Goal: Ask a question

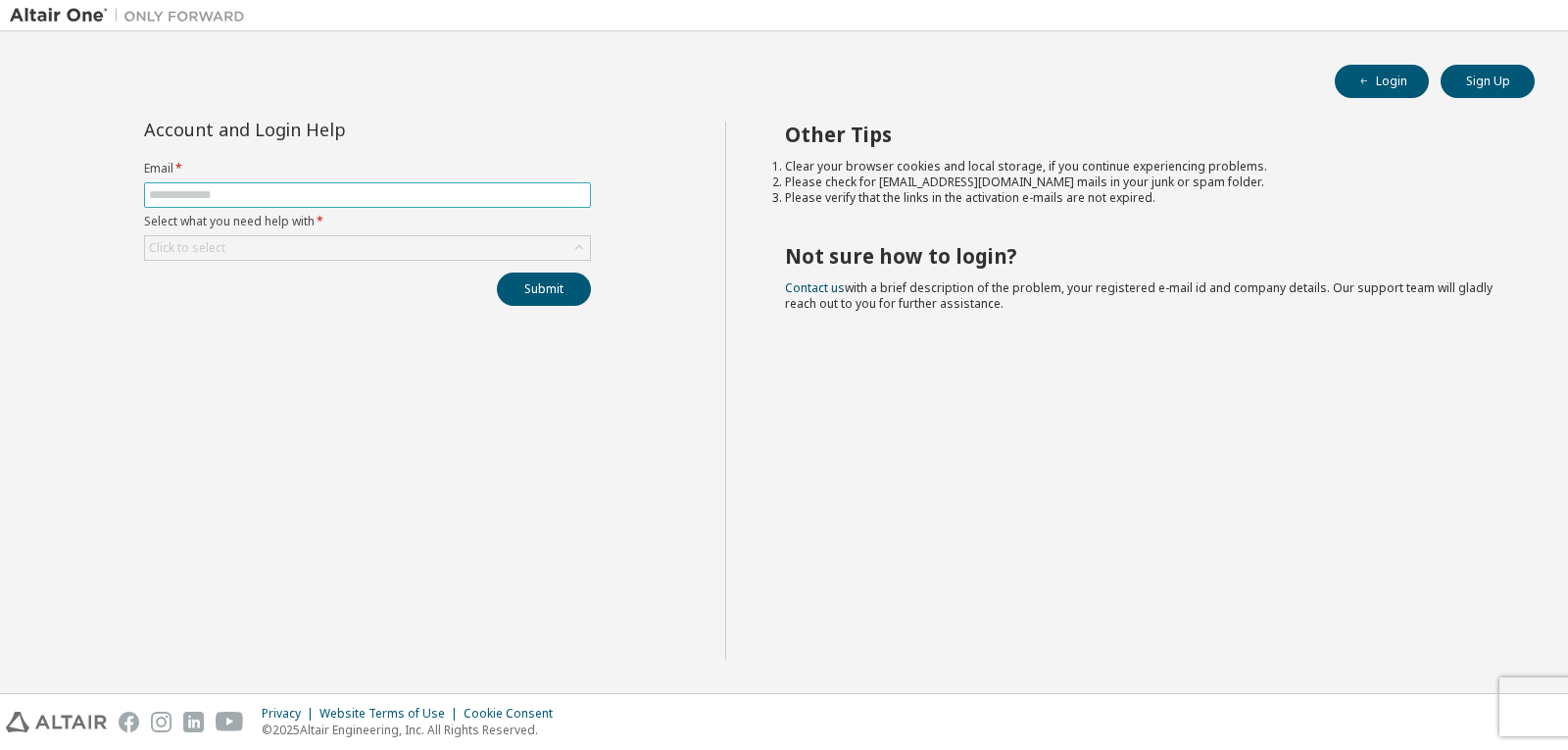
click at [344, 186] on span at bounding box center [368, 195] width 447 height 26
click at [347, 199] on input "text" at bounding box center [368, 195] width 437 height 16
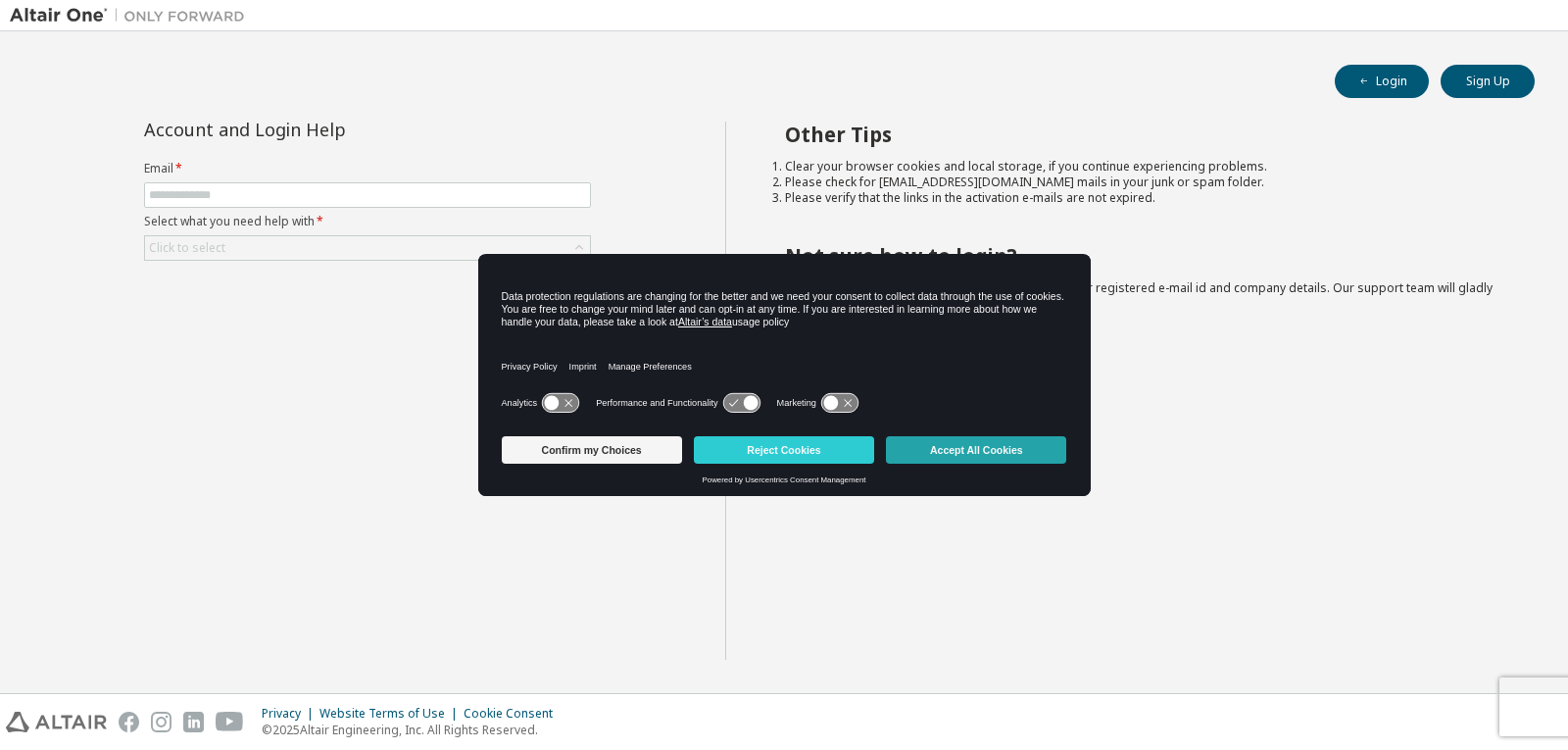
click at [1023, 441] on button "Accept All Cookies" at bounding box center [975, 450] width 180 height 28
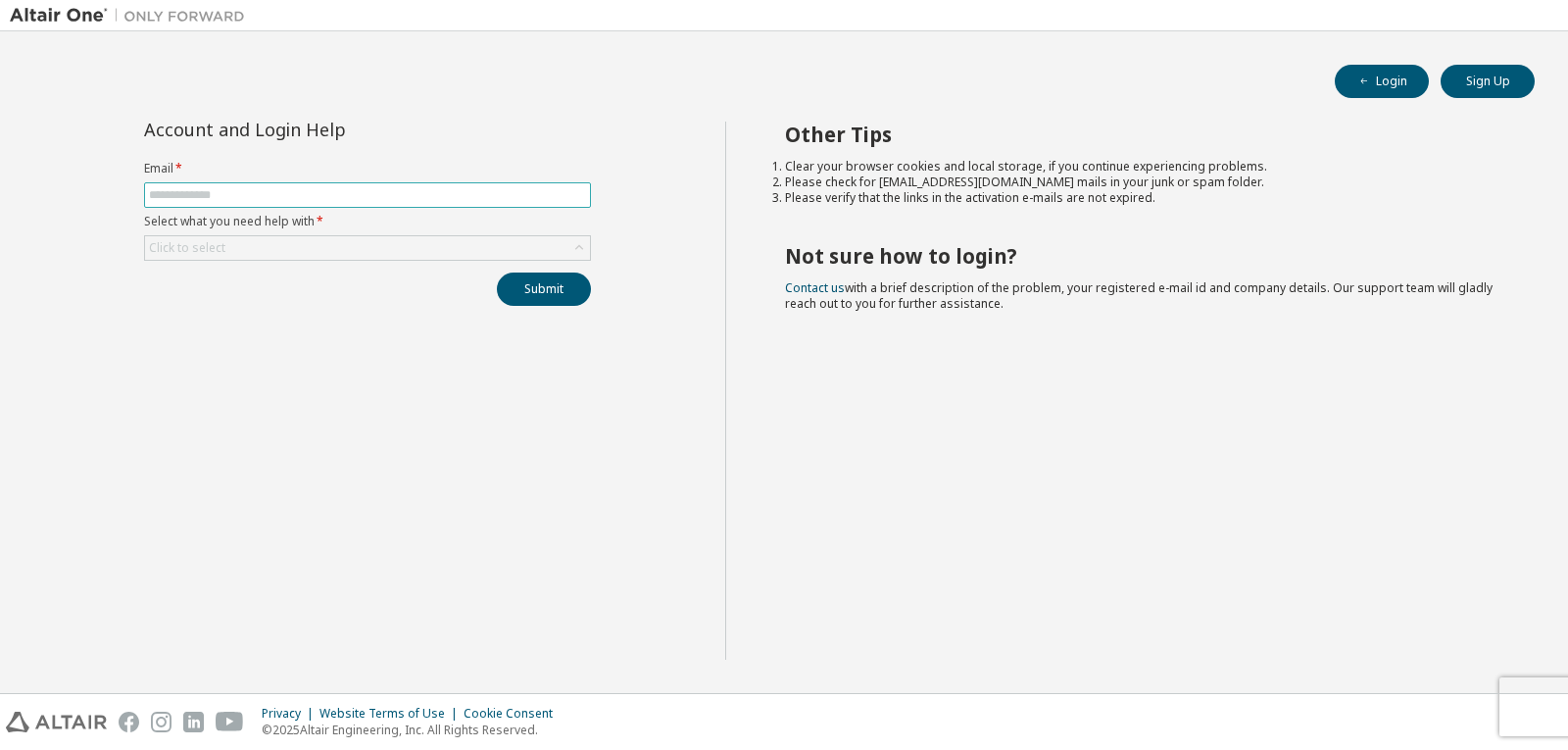
click at [398, 199] on input "text" at bounding box center [368, 195] width 437 height 16
type input "*"
type input "**********"
click at [416, 239] on div "Click to select" at bounding box center [368, 248] width 445 height 24
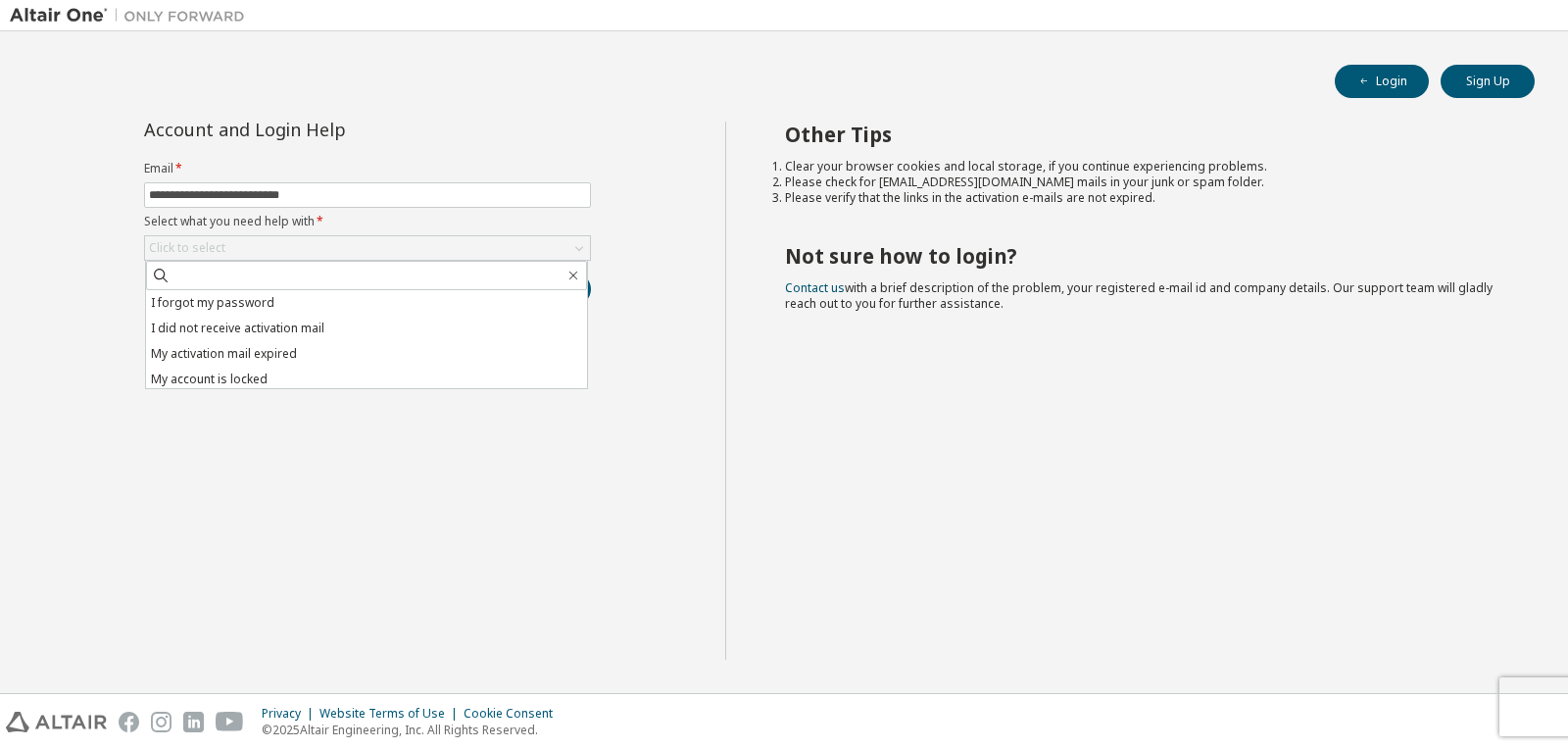
click at [269, 307] on li "I forgot my password" at bounding box center [367, 303] width 441 height 26
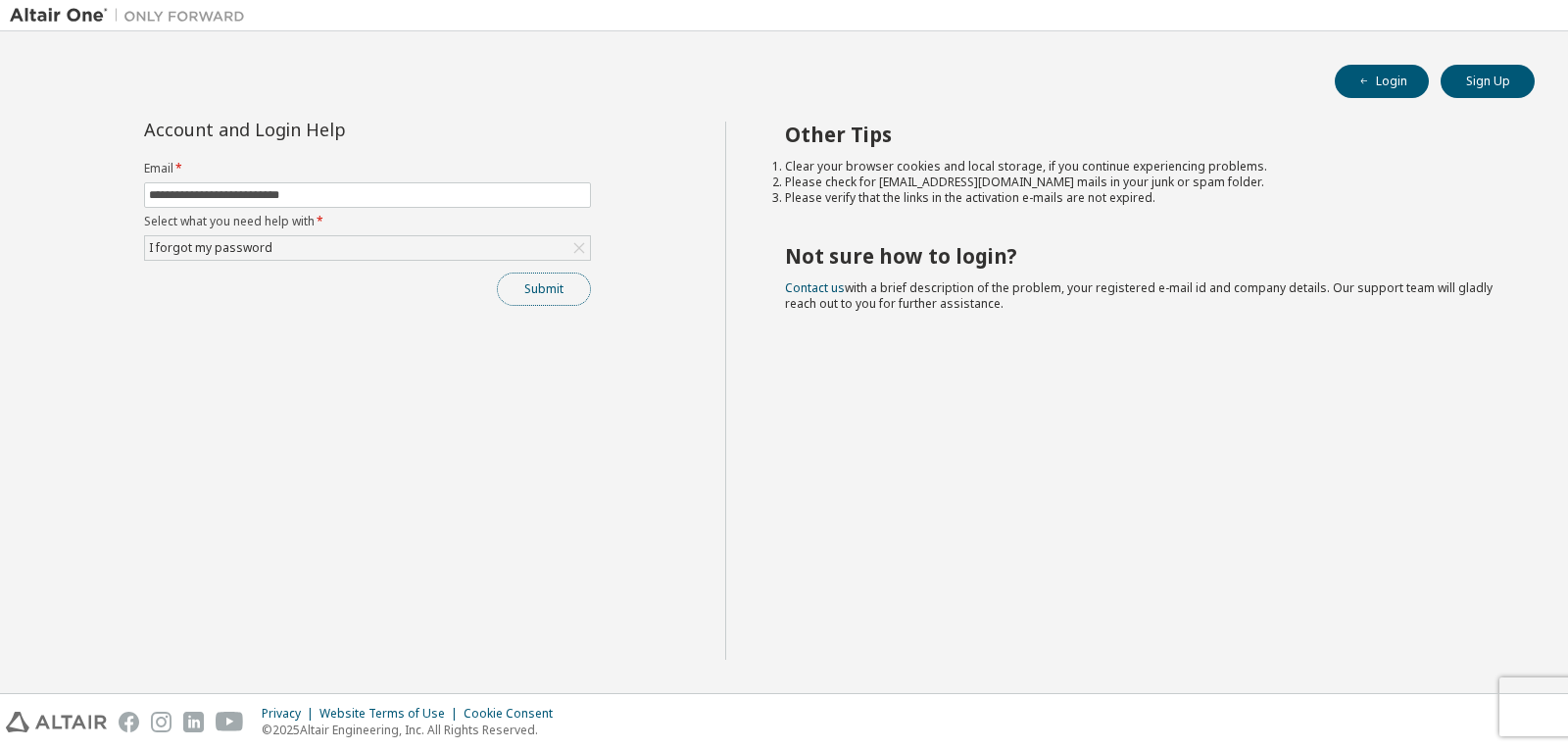
click at [518, 292] on button "Submit" at bounding box center [545, 289] width 94 height 33
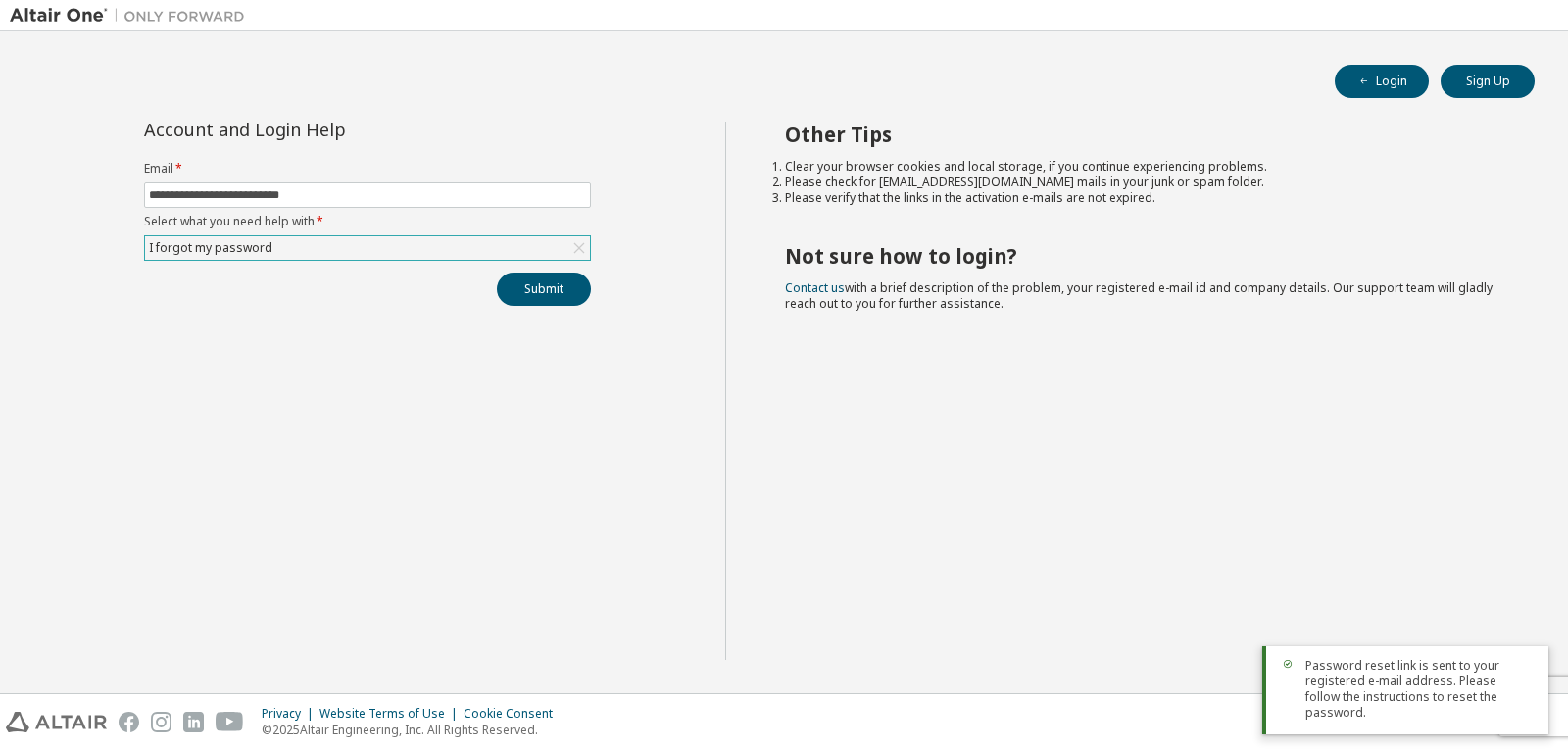
click at [581, 245] on icon at bounding box center [578, 248] width 11 height 11
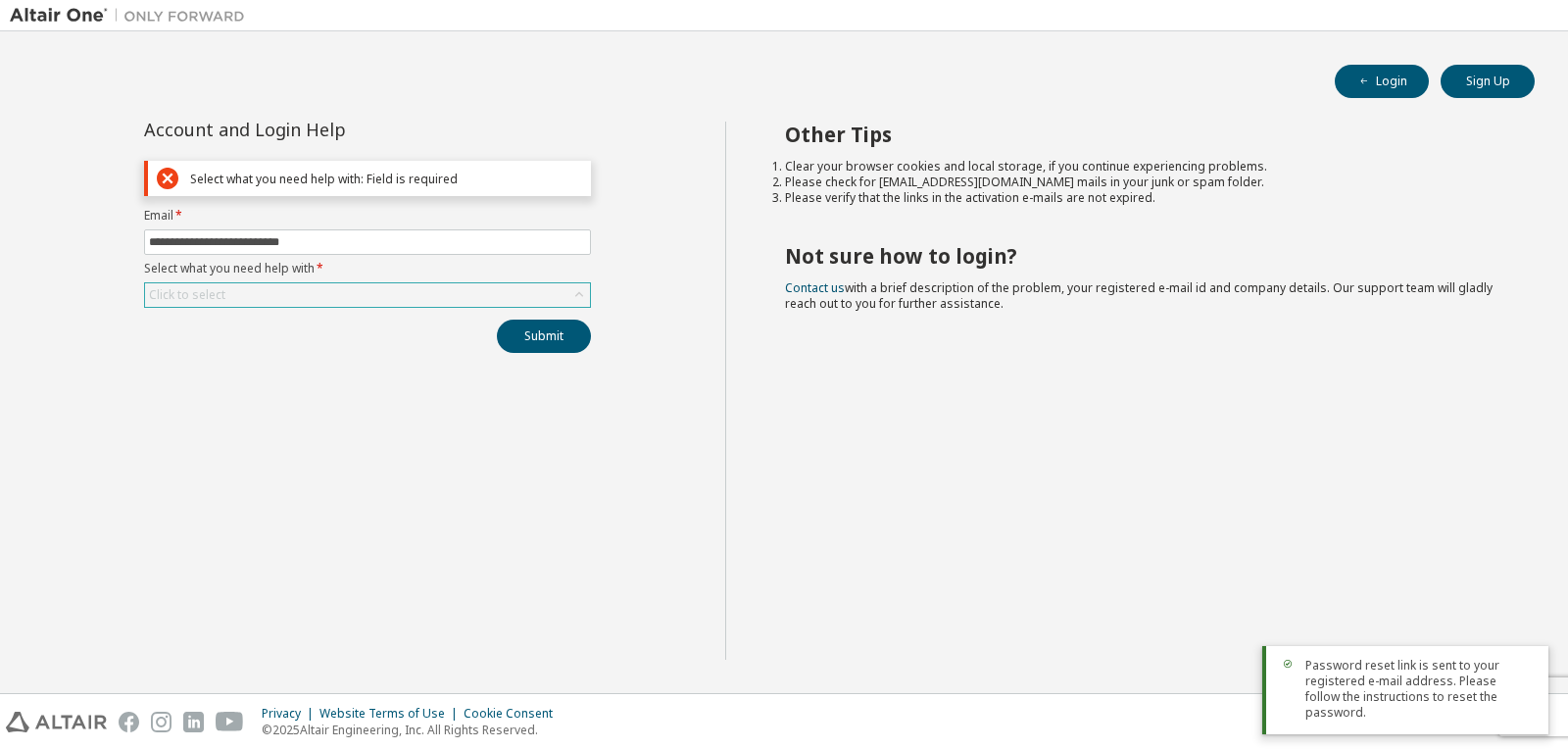
click at [391, 295] on div "Click to select" at bounding box center [368, 295] width 445 height 24
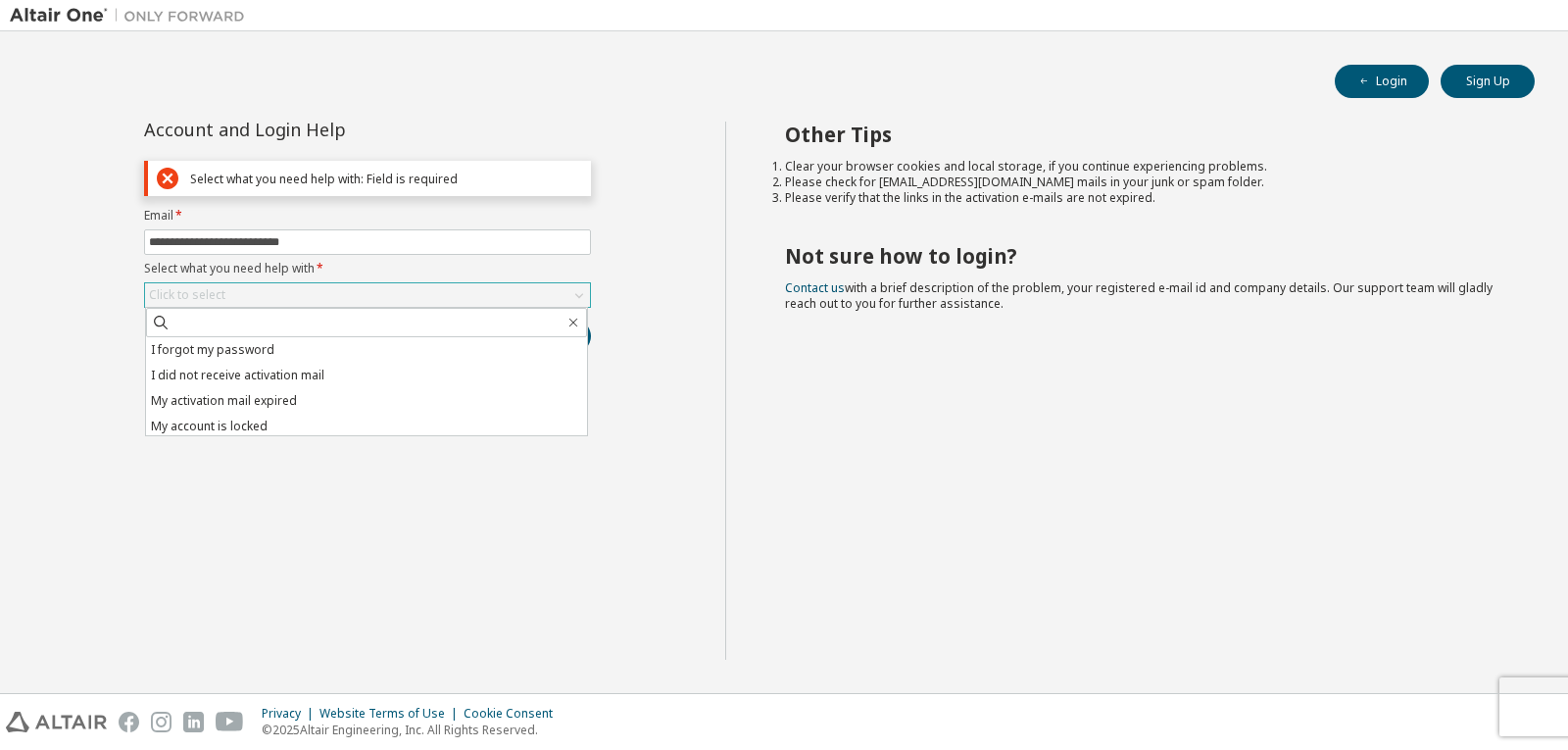
scroll to position [55, 0]
click at [1381, 87] on button "Login" at bounding box center [1382, 82] width 94 height 33
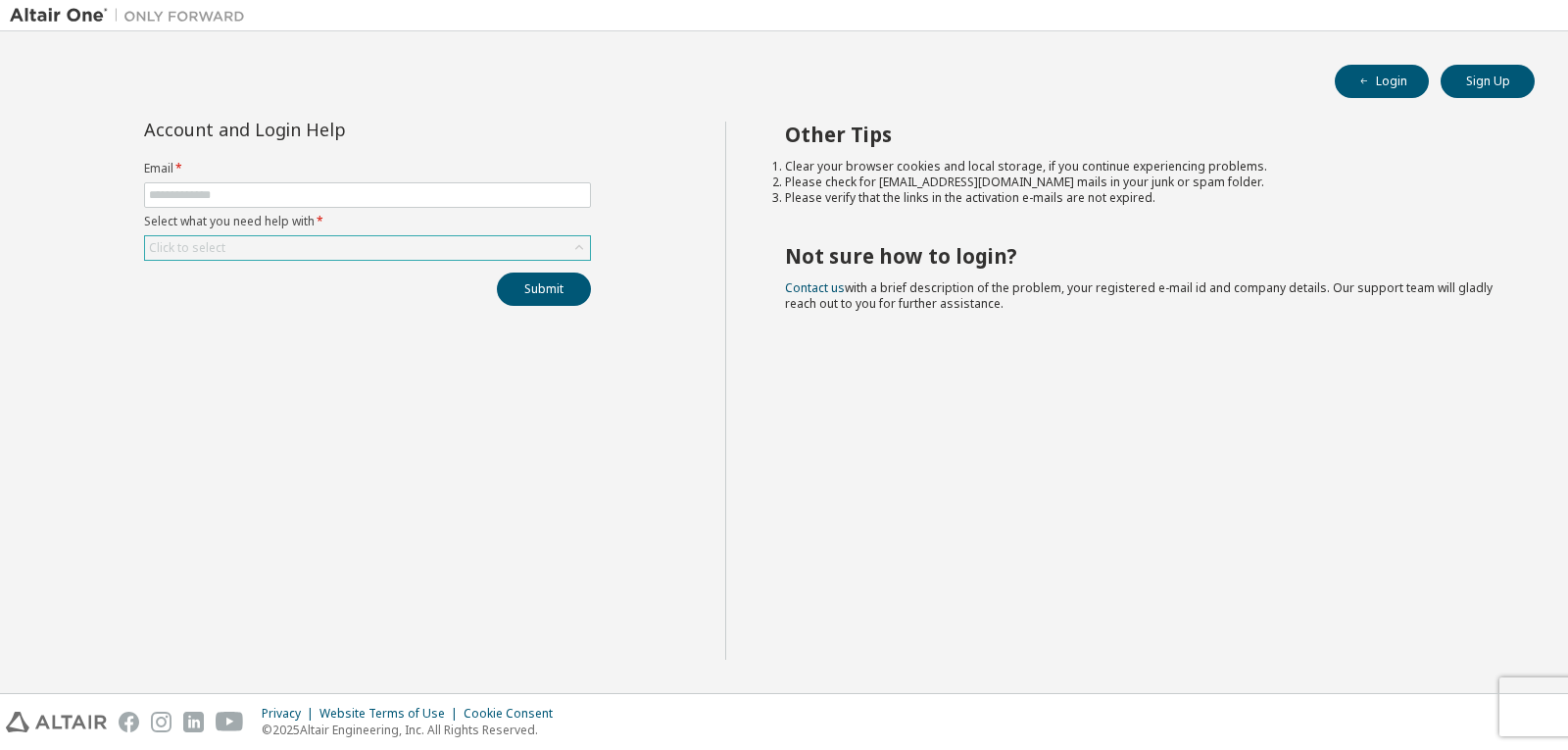
click at [408, 246] on div "Click to select" at bounding box center [368, 248] width 445 height 24
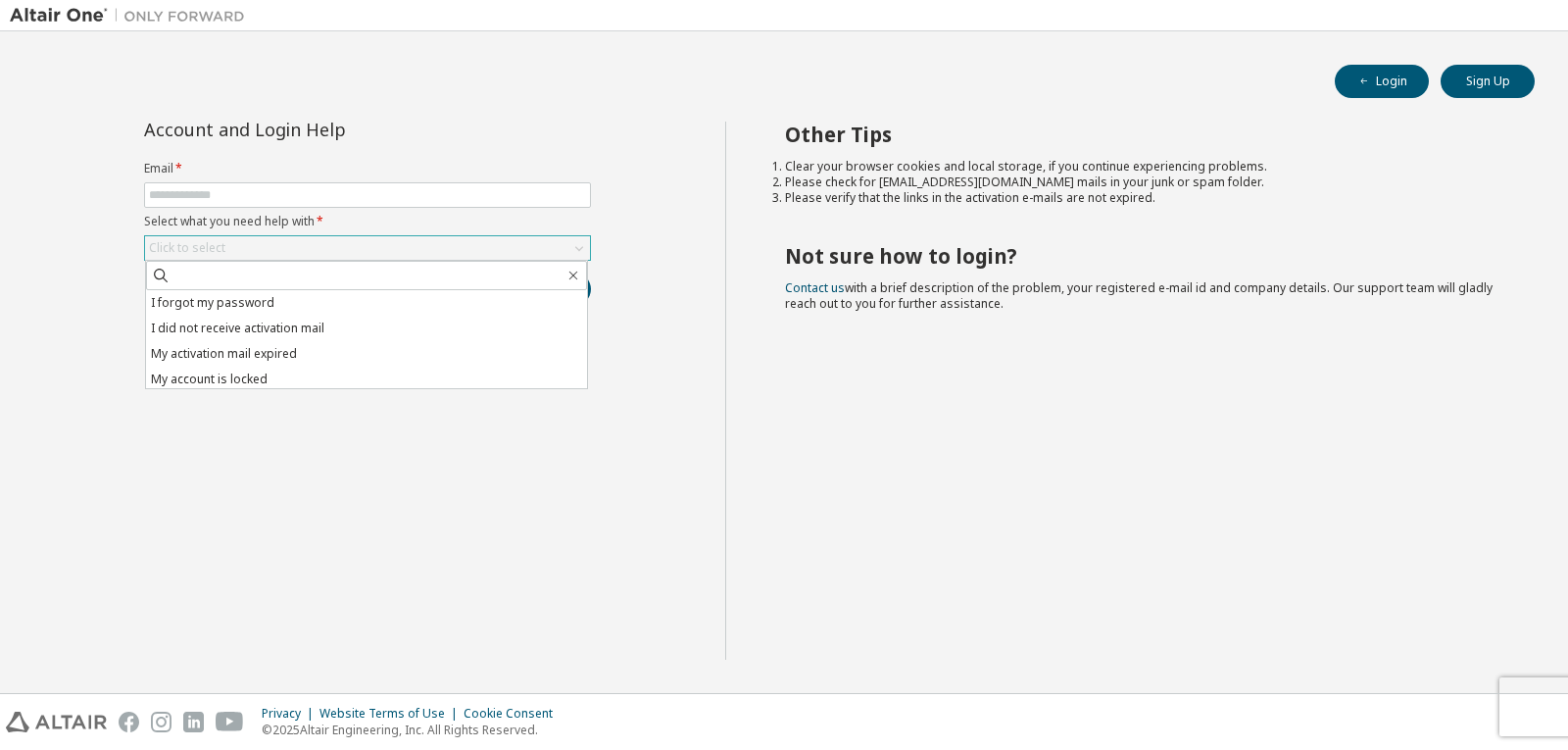
click at [378, 238] on div "Click to select" at bounding box center [368, 248] width 445 height 24
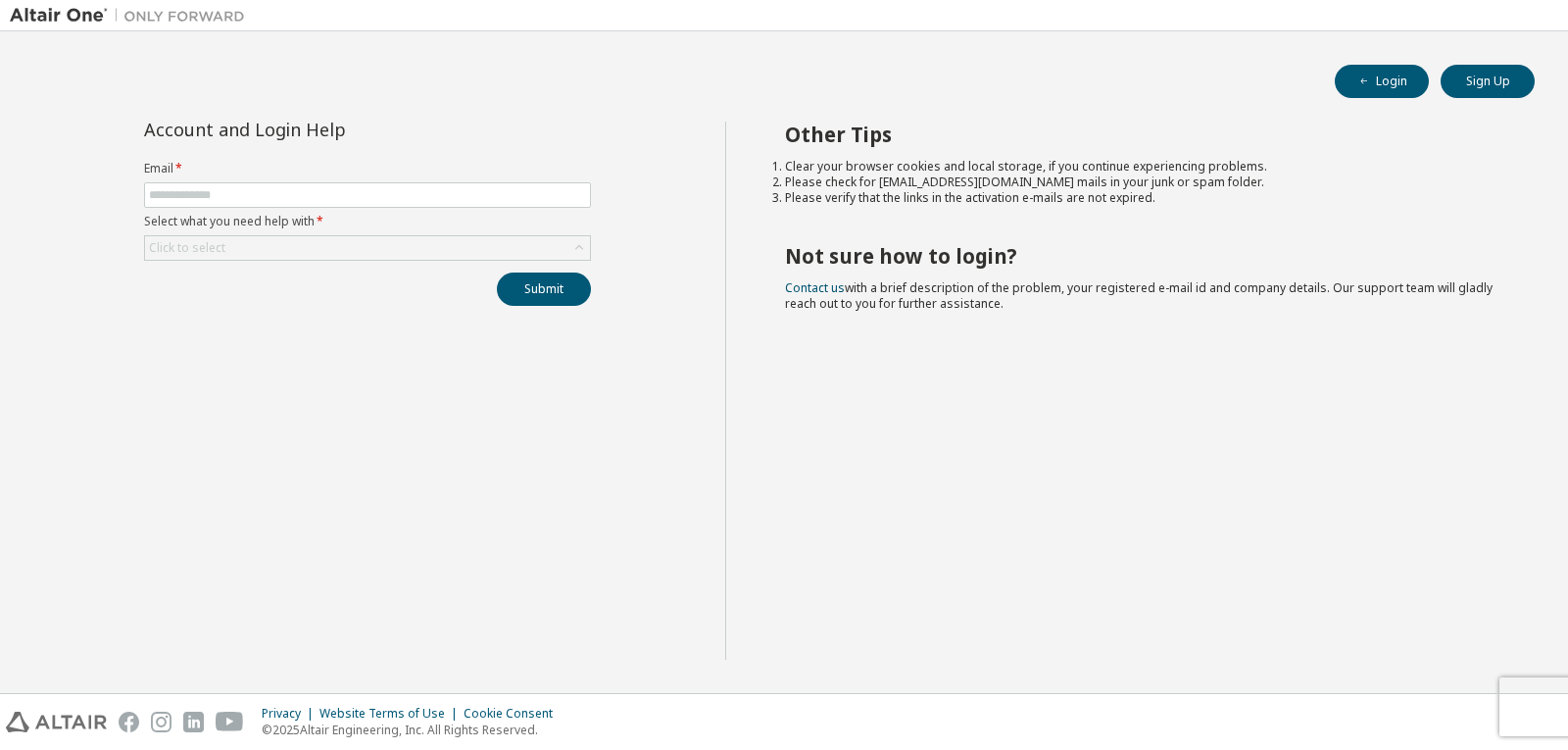
drag, startPoint x: 427, startPoint y: 293, endPoint x: 422, endPoint y: 328, distance: 35.4
click at [422, 328] on div "Account and Login Help Email * Select what you need help with * Click to select…" at bounding box center [368, 390] width 716 height 538
drag, startPoint x: 585, startPoint y: 324, endPoint x: 581, endPoint y: 363, distance: 39.2
click at [581, 363] on div "Account and Login Help Email * Select what you need help with * Click to select…" at bounding box center [368, 390] width 716 height 538
click at [558, 255] on div "Click to select" at bounding box center [368, 248] width 445 height 24
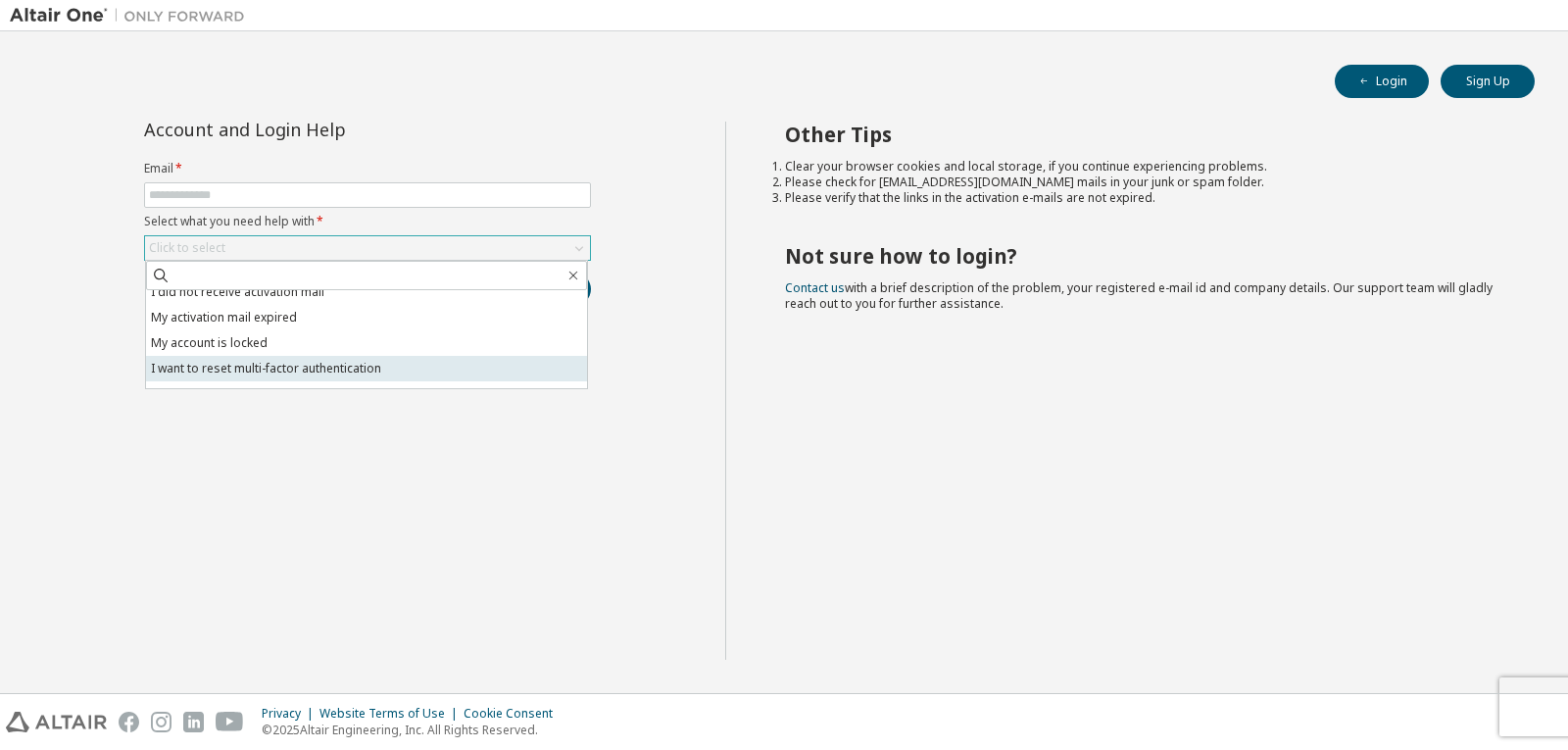
scroll to position [55, 0]
click at [250, 381] on li "I don't know but can't login" at bounding box center [367, 375] width 441 height 26
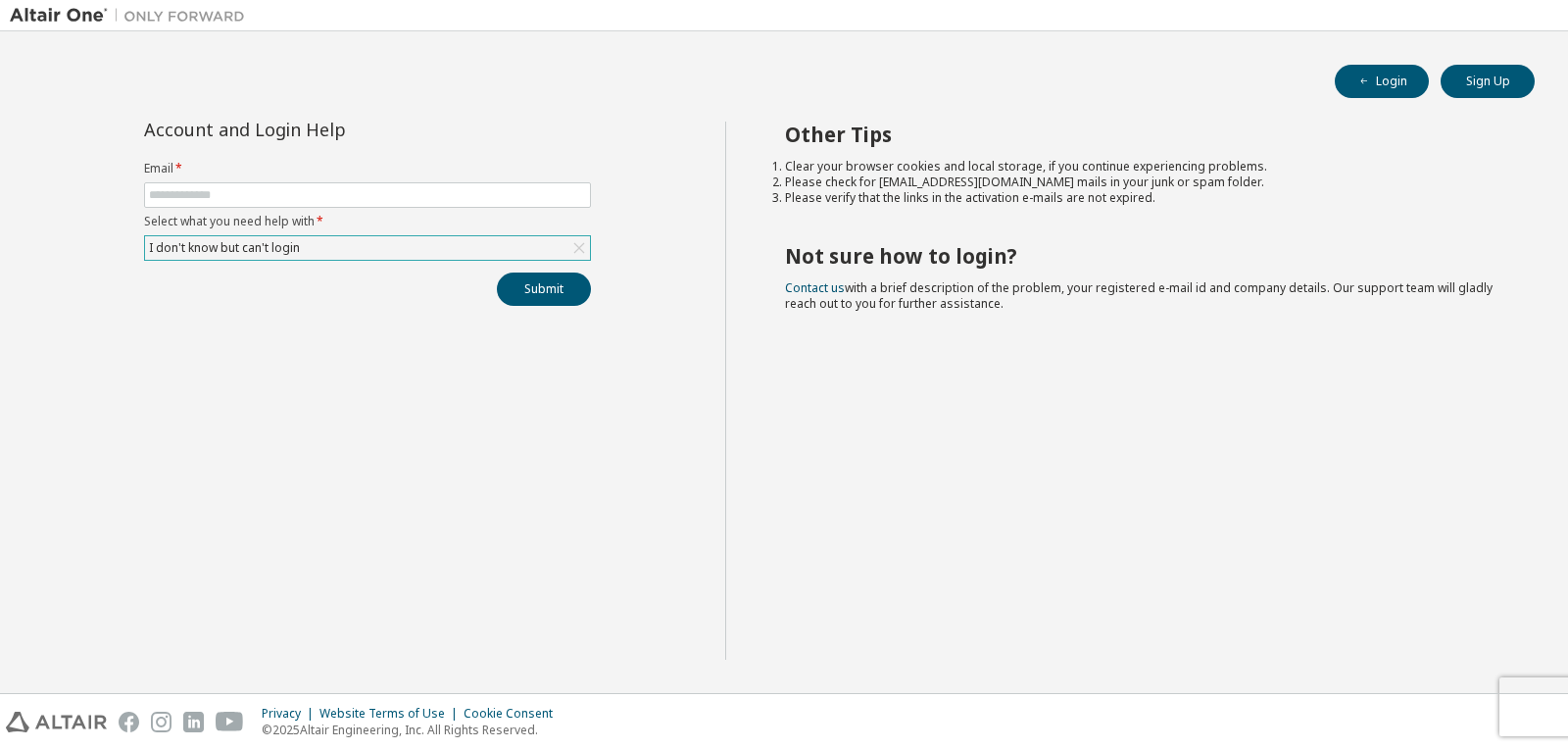
drag, startPoint x: 322, startPoint y: 318, endPoint x: 941, endPoint y: 366, distance: 620.9
click at [941, 366] on div "Other Tips Clear your browser cookies and local storage, if you continue experi…" at bounding box center [1142, 390] width 835 height 538
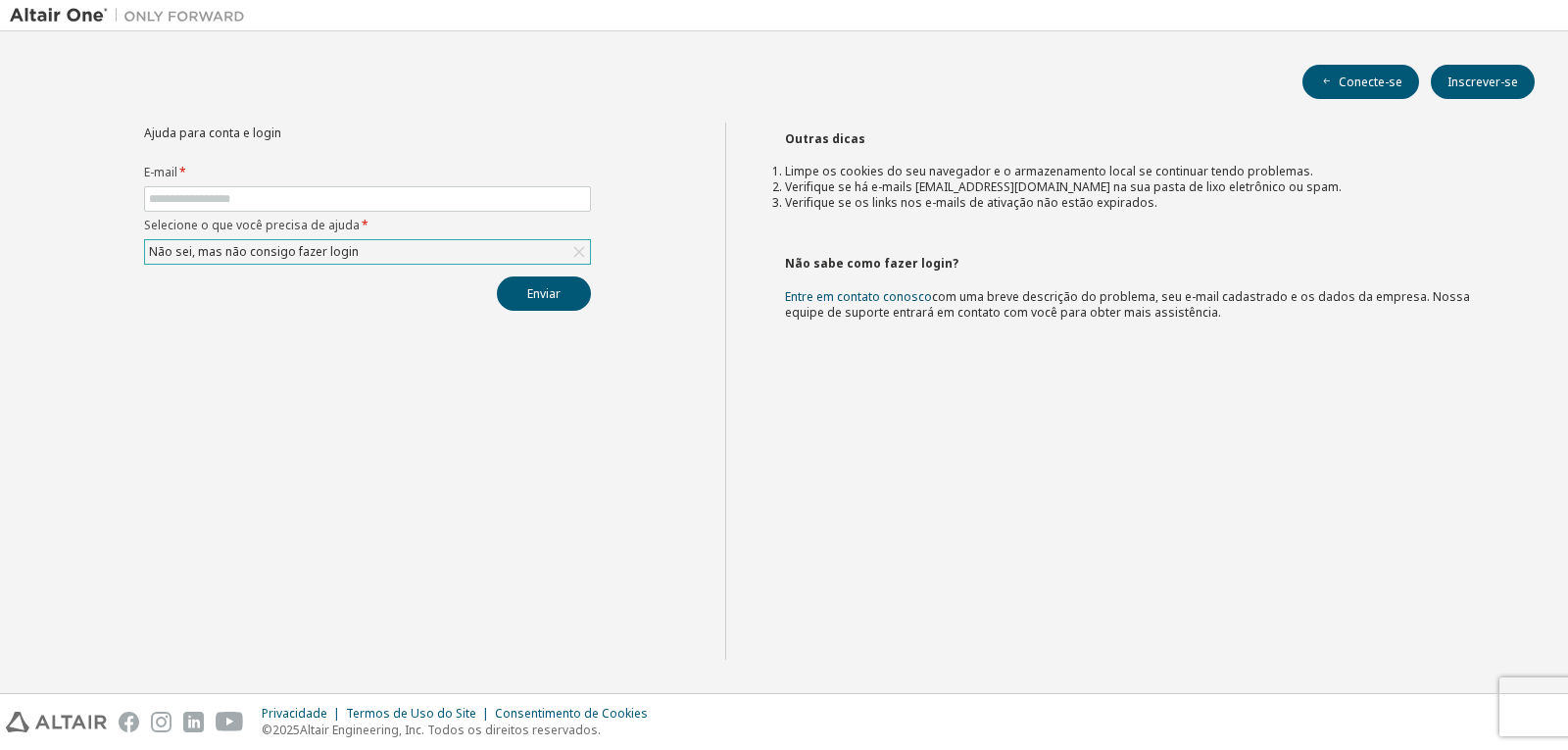
drag, startPoint x: 434, startPoint y: 405, endPoint x: 425, endPoint y: 395, distance: 13.5
click at [433, 405] on div "Ajuda para conta e login E-mail * Selecione o que você precisa de ajuda * Não s…" at bounding box center [368, 391] width 716 height 537
click at [378, 253] on div "Não sei, mas não consigo fazer login" at bounding box center [368, 252] width 445 height 24
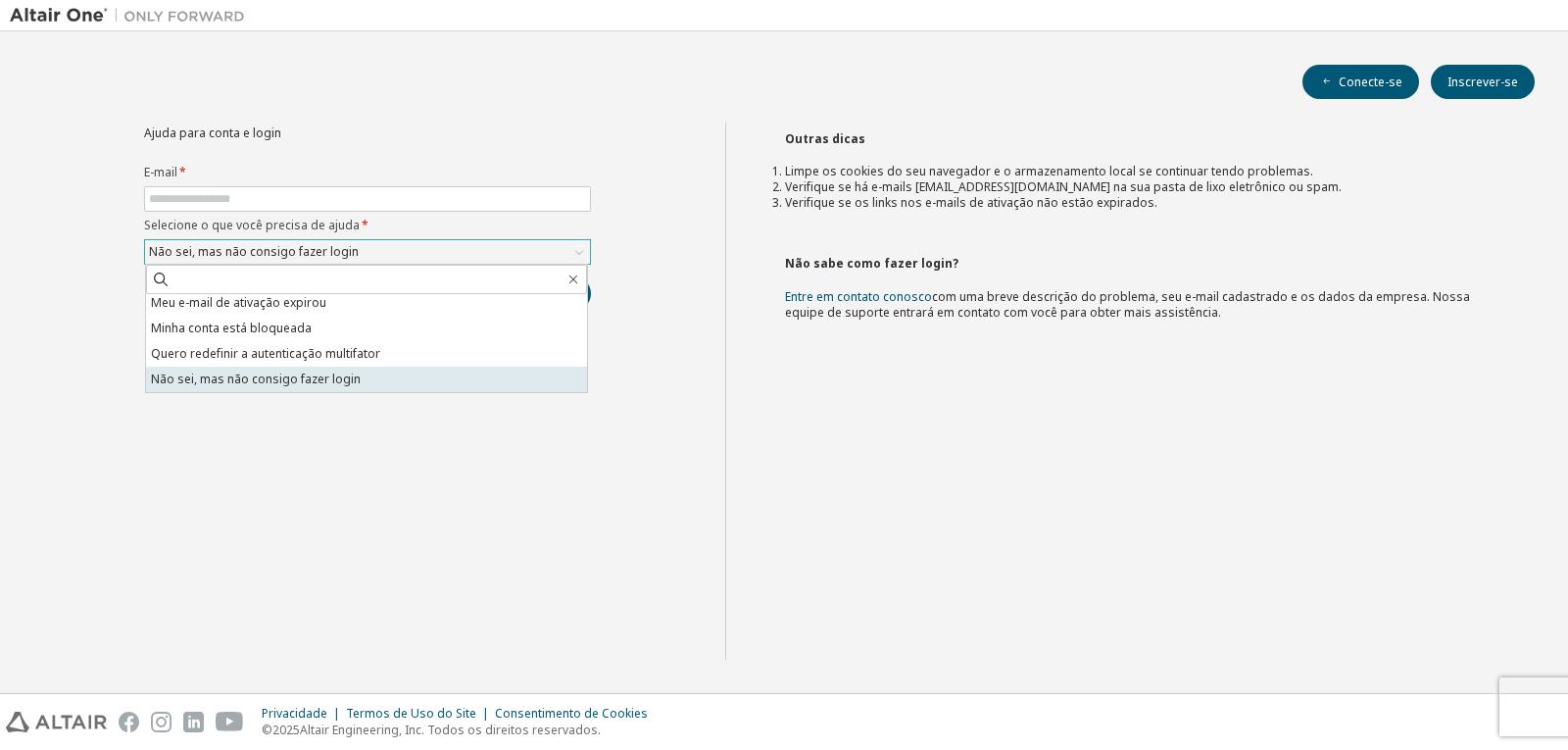
scroll to position [0, 0]
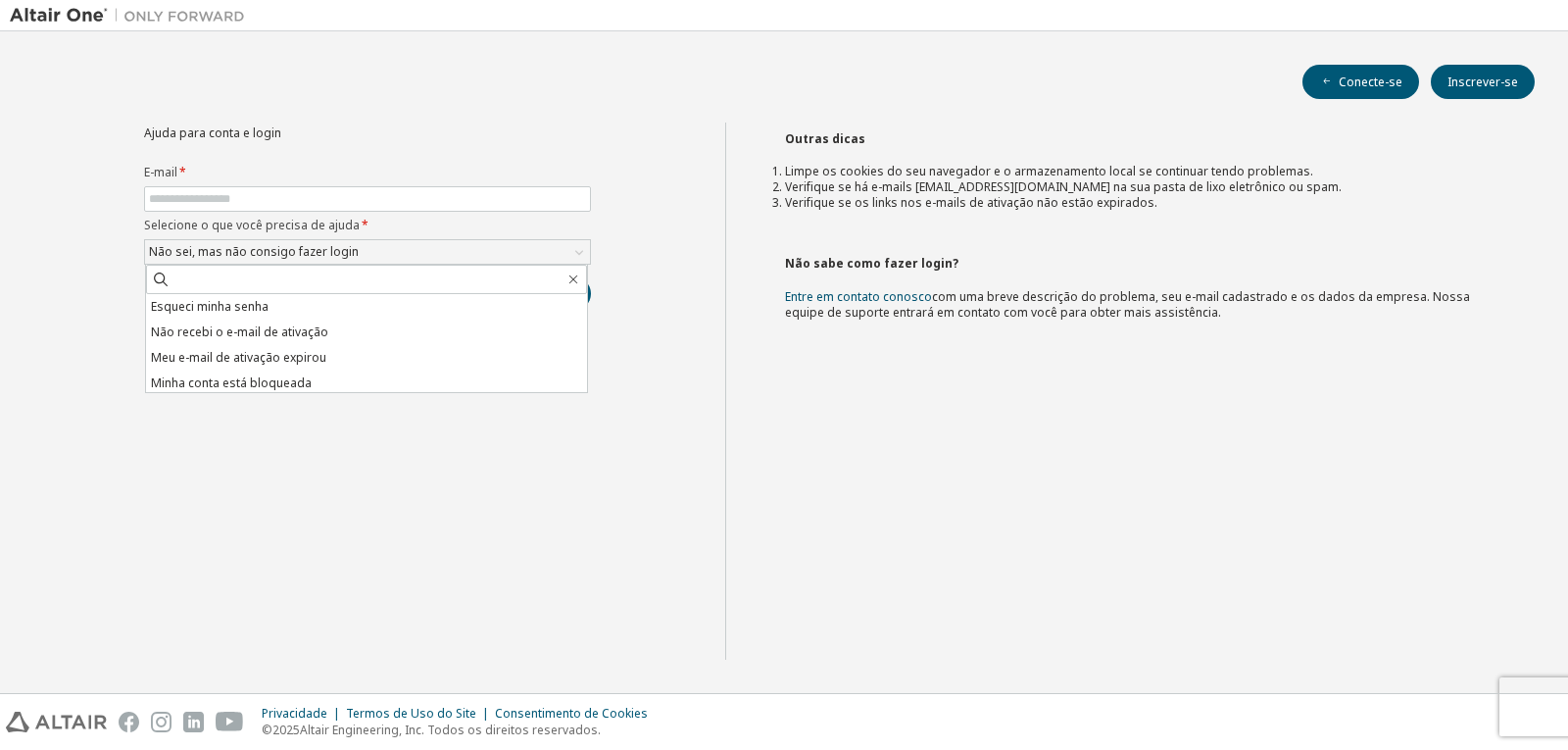
click at [400, 516] on div "Ajuda para conta e login E-mail * Selecione o que você precisa de ajuda * Não s…" at bounding box center [368, 391] width 716 height 537
